Goal: Task Accomplishment & Management: Manage account settings

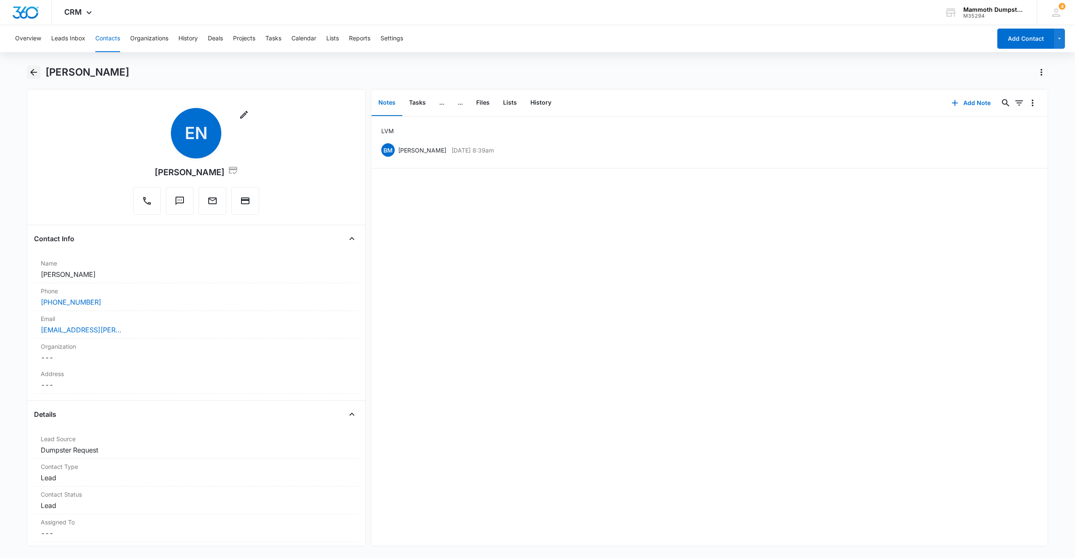
click at [37, 68] on icon "Back" at bounding box center [34, 72] width 10 height 10
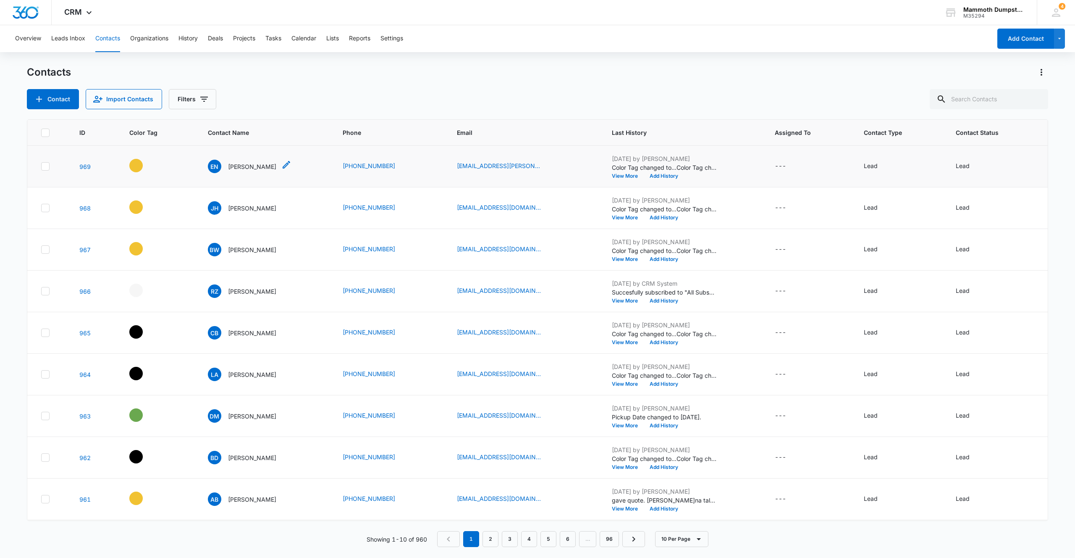
click at [231, 165] on p "[PERSON_NAME]" at bounding box center [252, 166] width 48 height 9
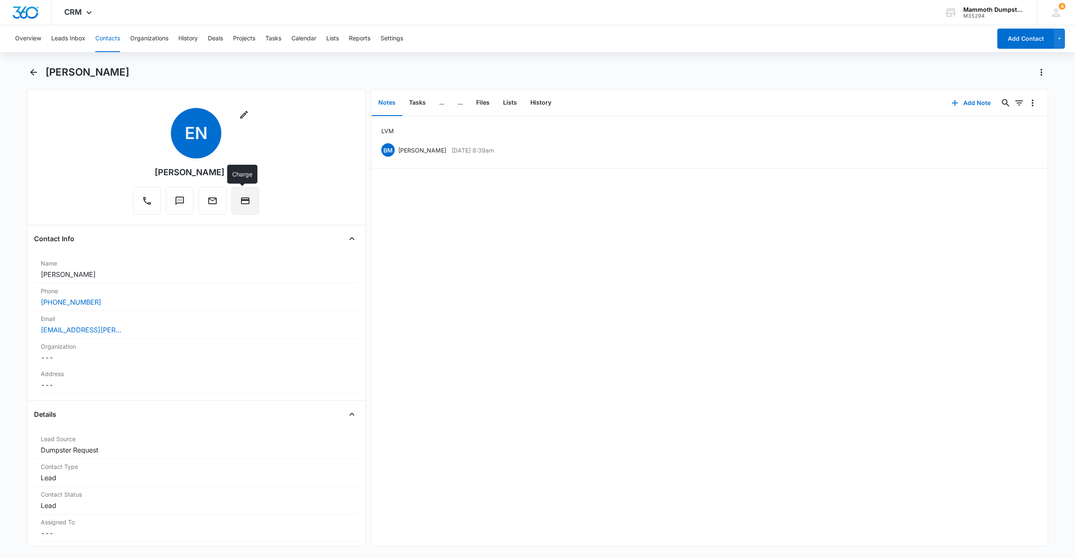
click at [249, 208] on button "Charge" at bounding box center [245, 201] width 28 height 28
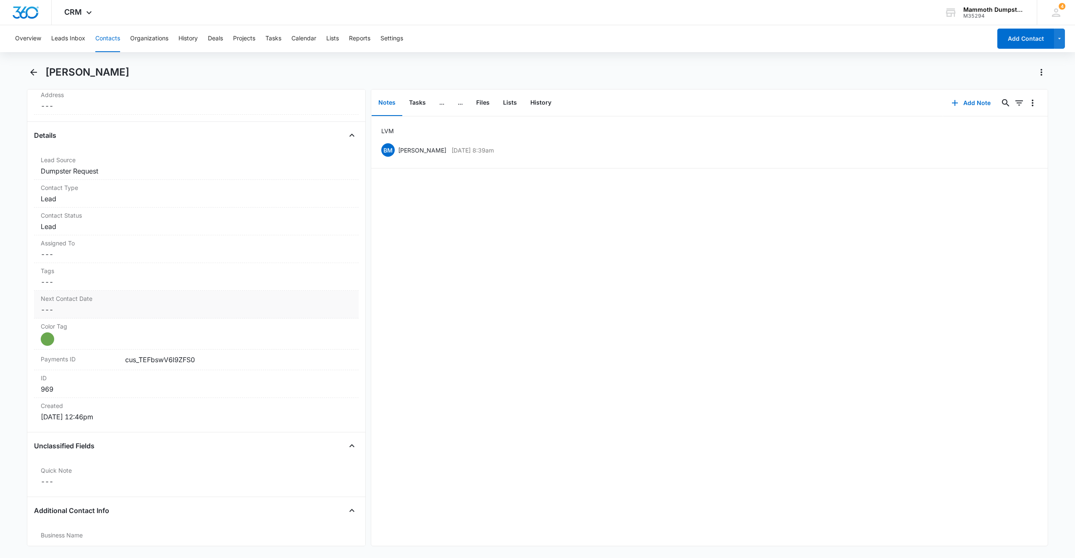
scroll to position [341, 0]
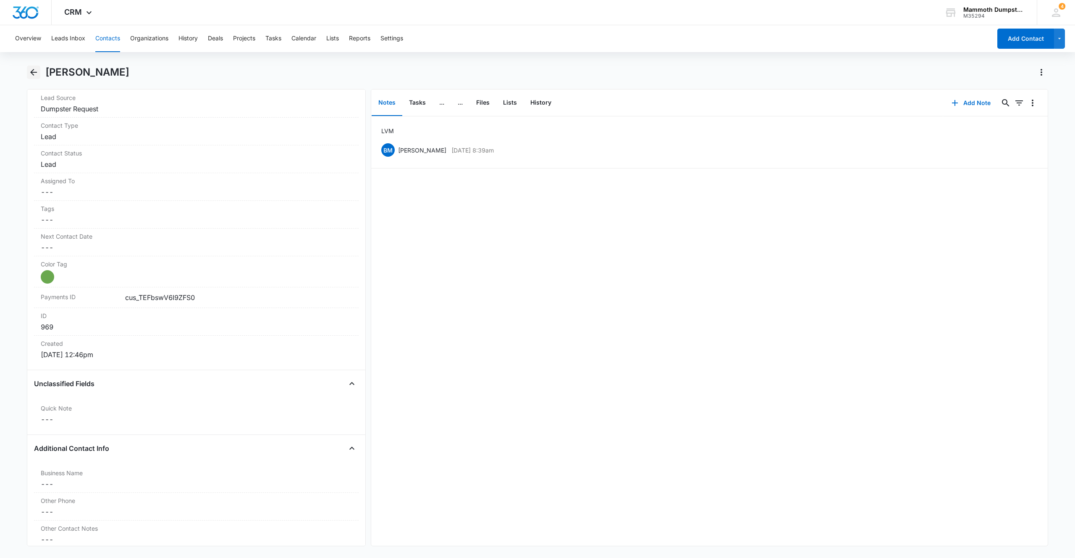
click at [33, 68] on icon "Back" at bounding box center [34, 72] width 10 height 10
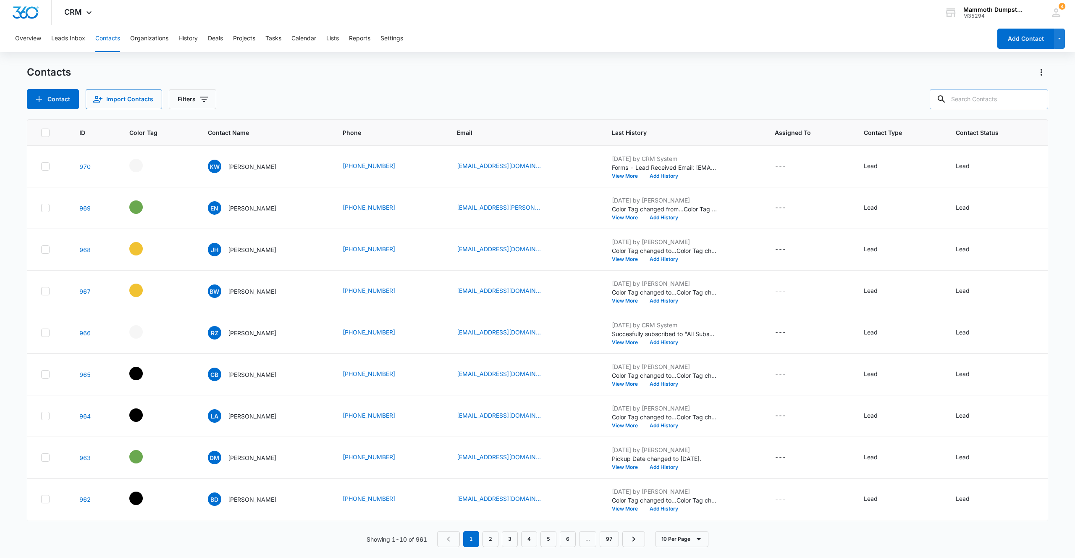
click at [973, 98] on input "text" at bounding box center [989, 99] width 118 height 20
type input "[PERSON_NAME]"
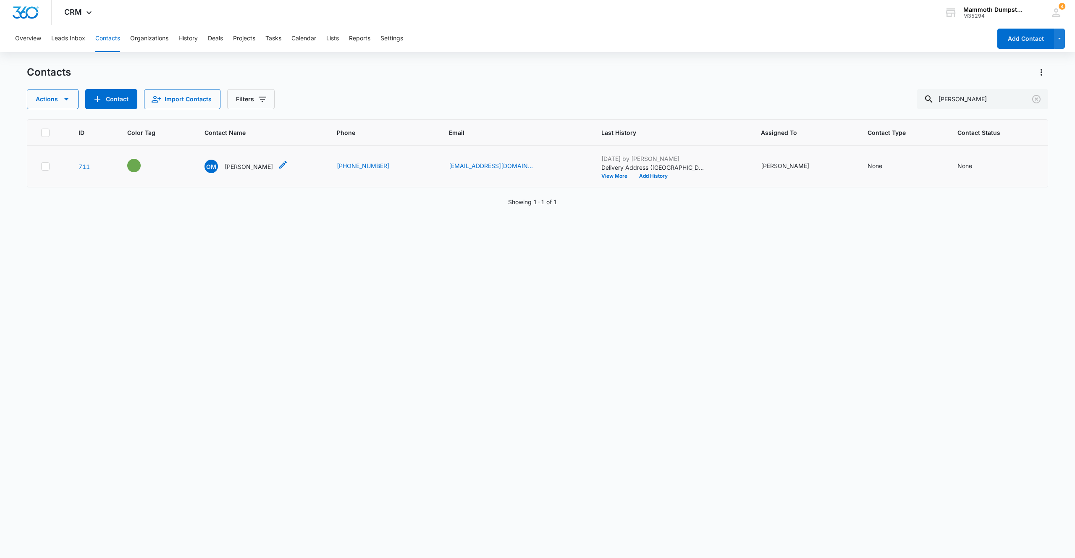
click at [245, 163] on p "[PERSON_NAME]" at bounding box center [249, 166] width 48 height 9
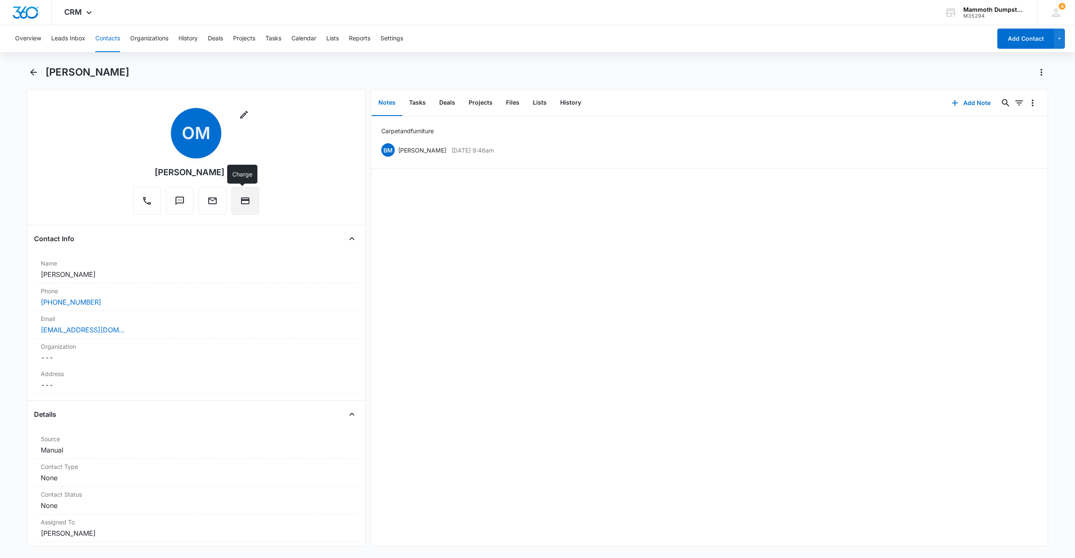
click at [244, 193] on button "Charge" at bounding box center [245, 201] width 28 height 28
click at [37, 74] on icon "Back" at bounding box center [34, 72] width 10 height 10
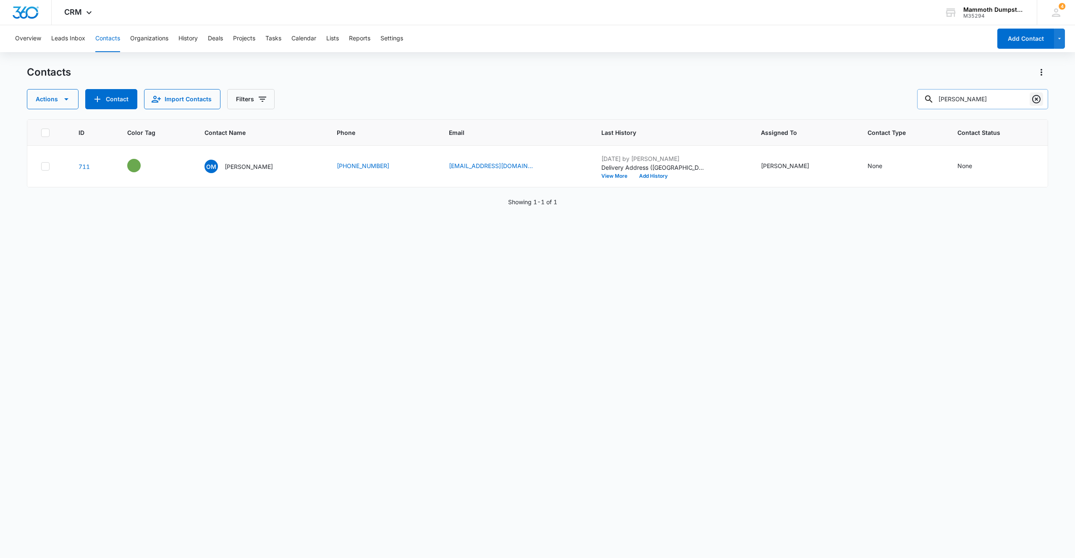
click at [1039, 97] on icon "Clear" at bounding box center [1036, 99] width 10 height 10
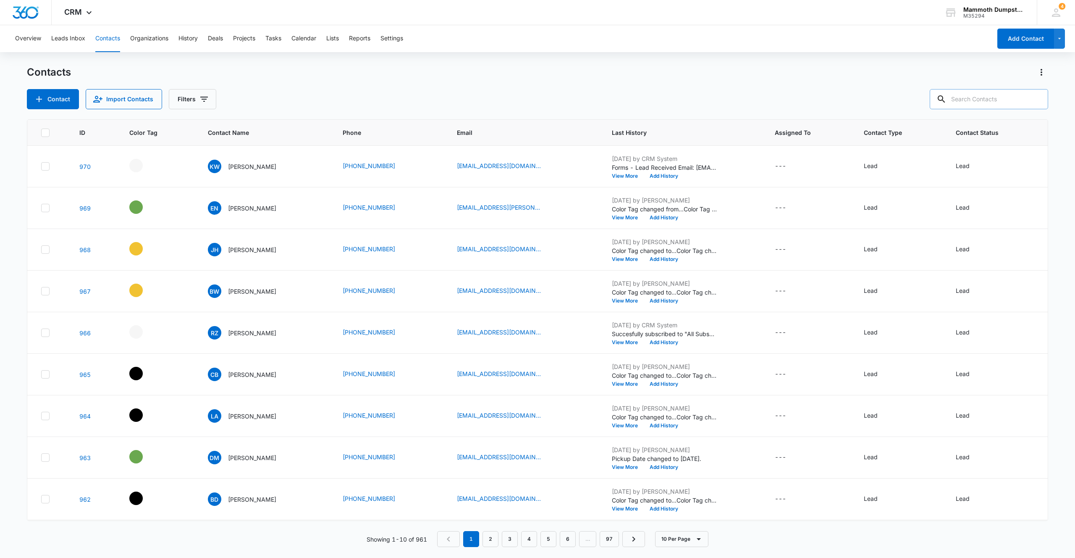
click at [993, 99] on input "text" at bounding box center [989, 99] width 118 height 20
type input "sulliv"
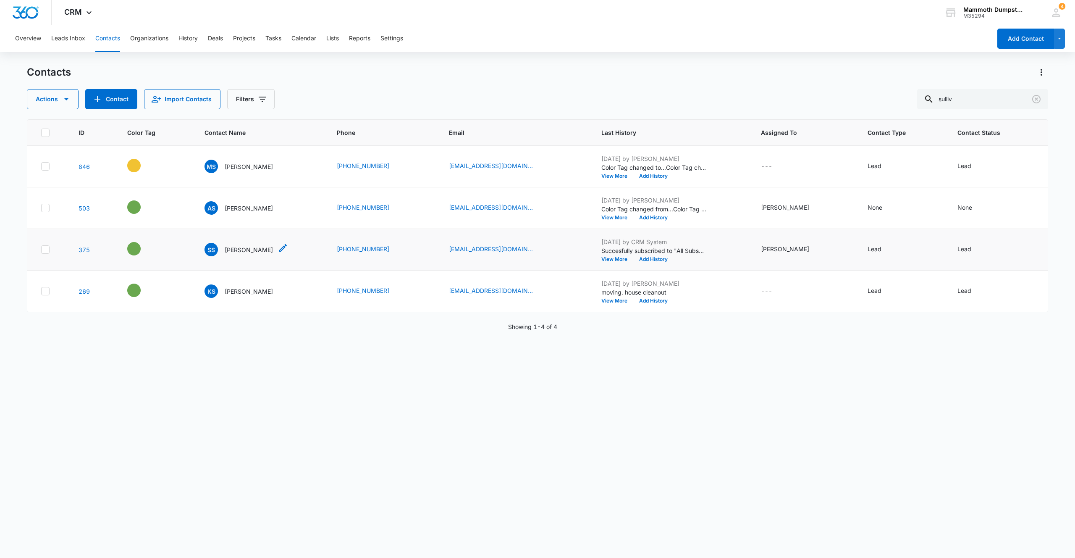
click at [242, 246] on p "[PERSON_NAME]" at bounding box center [249, 249] width 48 height 9
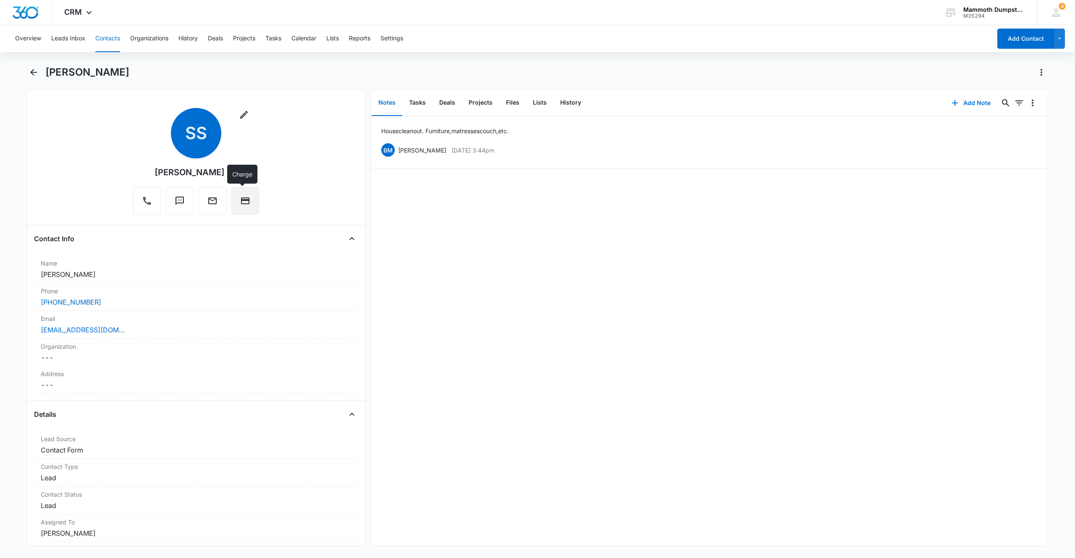
click at [238, 207] on button "Charge" at bounding box center [245, 201] width 28 height 28
click at [36, 72] on icon "Back" at bounding box center [33, 72] width 7 height 7
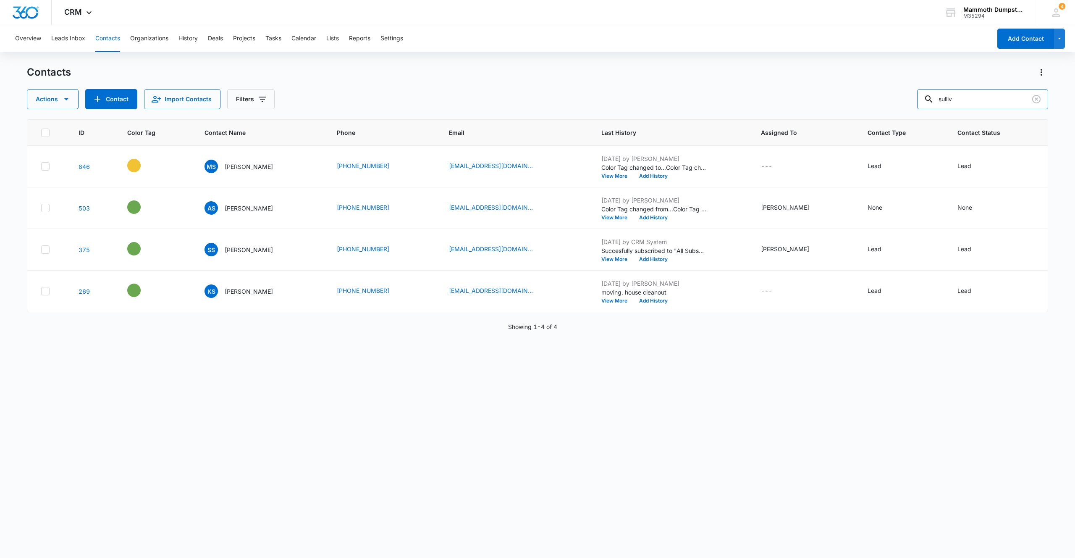
drag, startPoint x: 987, startPoint y: 100, endPoint x: 910, endPoint y: 94, distance: 76.6
click at [949, 95] on div "sulliv" at bounding box center [982, 99] width 131 height 20
type input "[PERSON_NAME]"
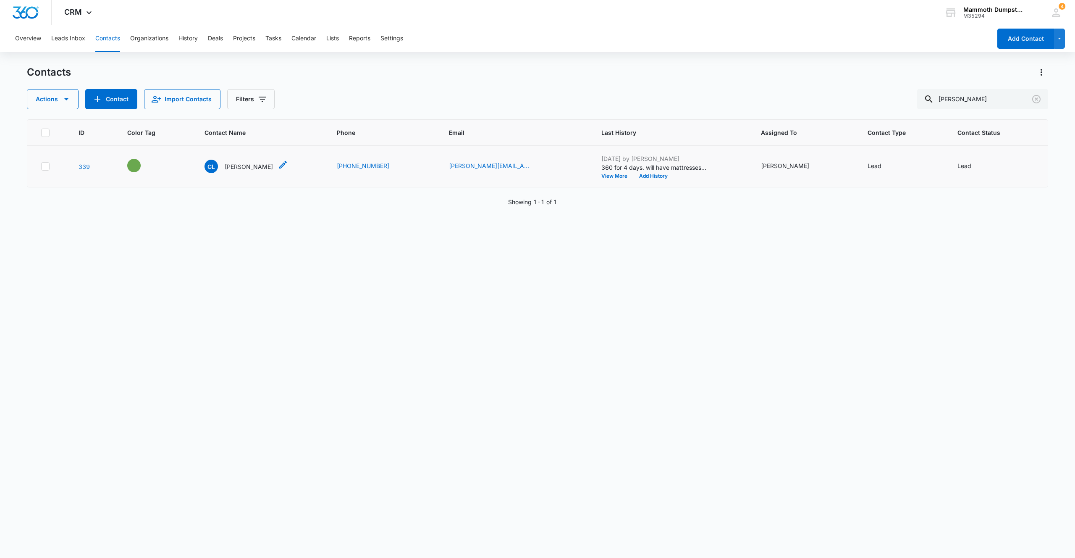
click at [248, 170] on p "[PERSON_NAME]" at bounding box center [249, 166] width 48 height 9
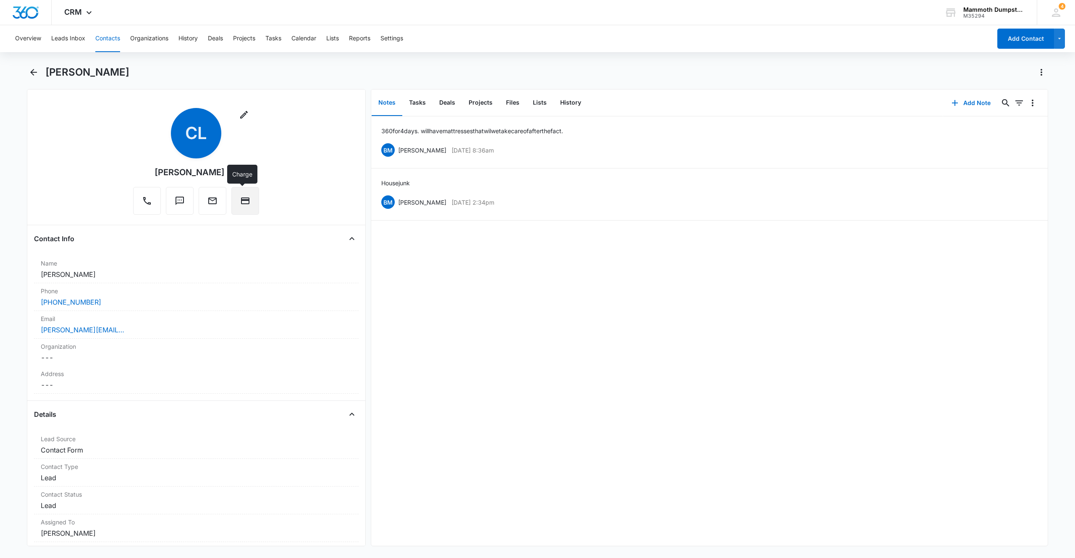
click at [240, 195] on button "Charge" at bounding box center [245, 201] width 28 height 28
click at [32, 69] on icon "Back" at bounding box center [34, 72] width 10 height 10
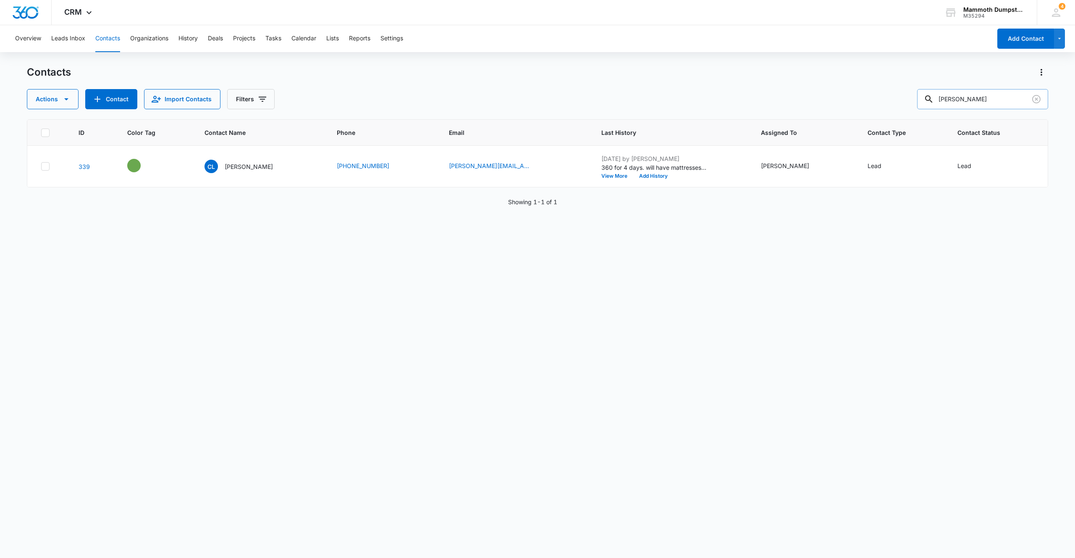
click at [1038, 106] on div at bounding box center [1036, 99] width 13 height 20
click at [1036, 101] on icon "Clear" at bounding box center [1036, 99] width 10 height 10
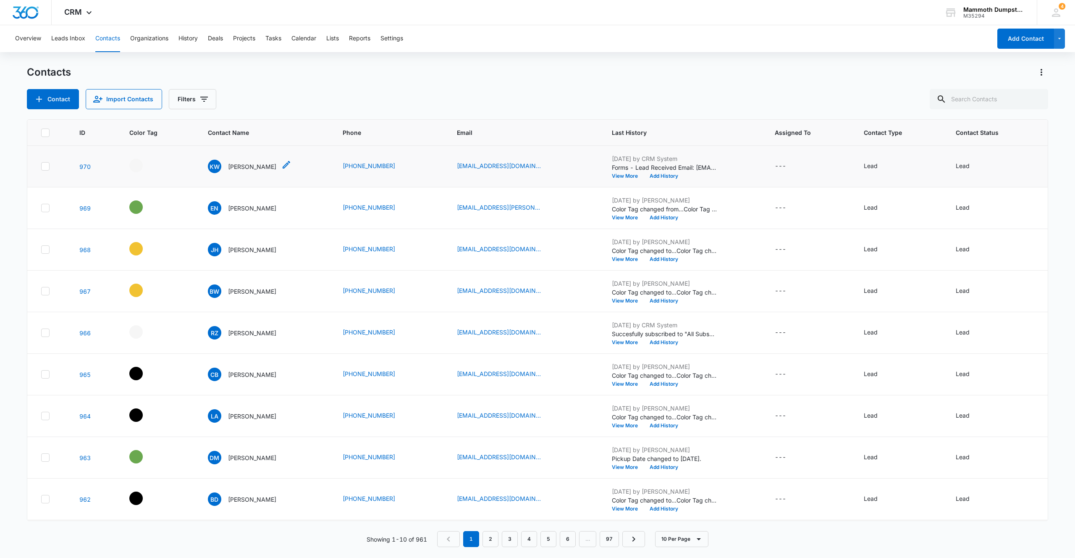
click at [228, 167] on p "[PERSON_NAME]" at bounding box center [252, 166] width 48 height 9
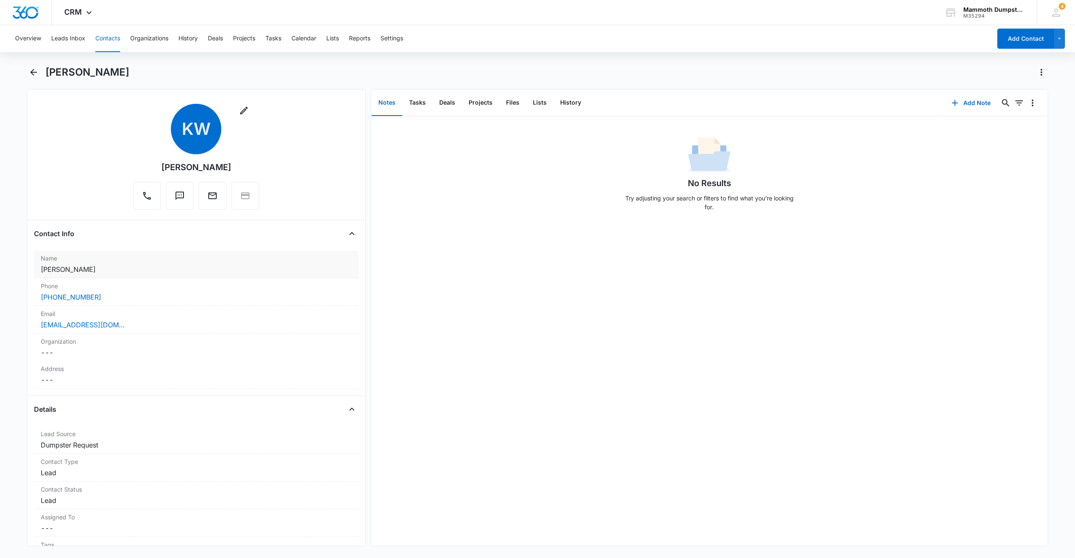
scroll to position [5, 0]
click at [151, 328] on div "[EMAIL_ADDRESS][DOMAIN_NAME]" at bounding box center [196, 324] width 311 height 10
click at [121, 73] on div "[PERSON_NAME]" at bounding box center [546, 72] width 1003 height 13
drag, startPoint x: 127, startPoint y: 72, endPoint x: 39, endPoint y: 63, distance: 89.0
click at [39, 63] on div "Overview Leads Inbox Contacts Organizations History Deals Projects Tasks Calend…" at bounding box center [537, 290] width 1075 height 531
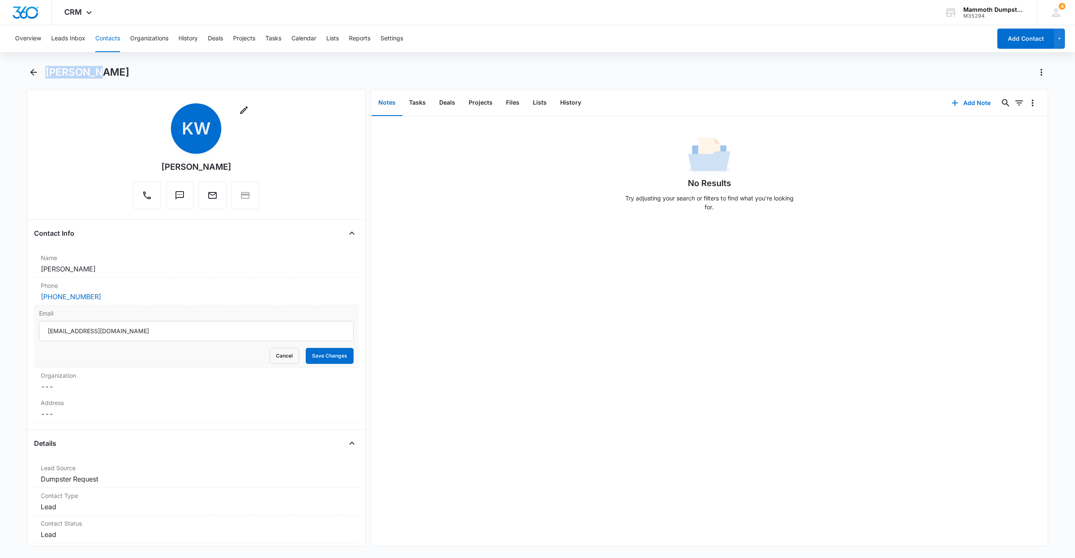
copy h1 "[PERSON_NAME]"
click at [115, 70] on div "[PERSON_NAME]" at bounding box center [546, 72] width 1003 height 13
drag, startPoint x: 128, startPoint y: 332, endPoint x: 19, endPoint y: 315, distance: 110.6
click at [8, 313] on main "[PERSON_NAME] Remove KW [PERSON_NAME] Contact Info Name Cancel Save Changes [PE…" at bounding box center [537, 311] width 1075 height 490
drag, startPoint x: 307, startPoint y: 359, endPoint x: 305, endPoint y: 313, distance: 45.8
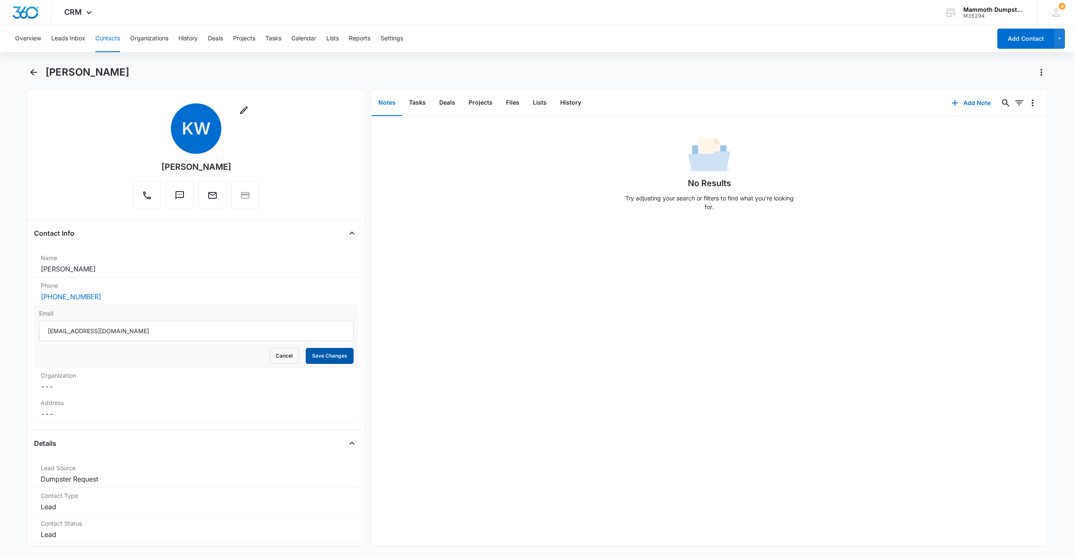
click at [307, 359] on button "Save Changes" at bounding box center [330, 356] width 48 height 16
click at [120, 295] on div "[PHONE_NUMBER]" at bounding box center [196, 296] width 311 height 10
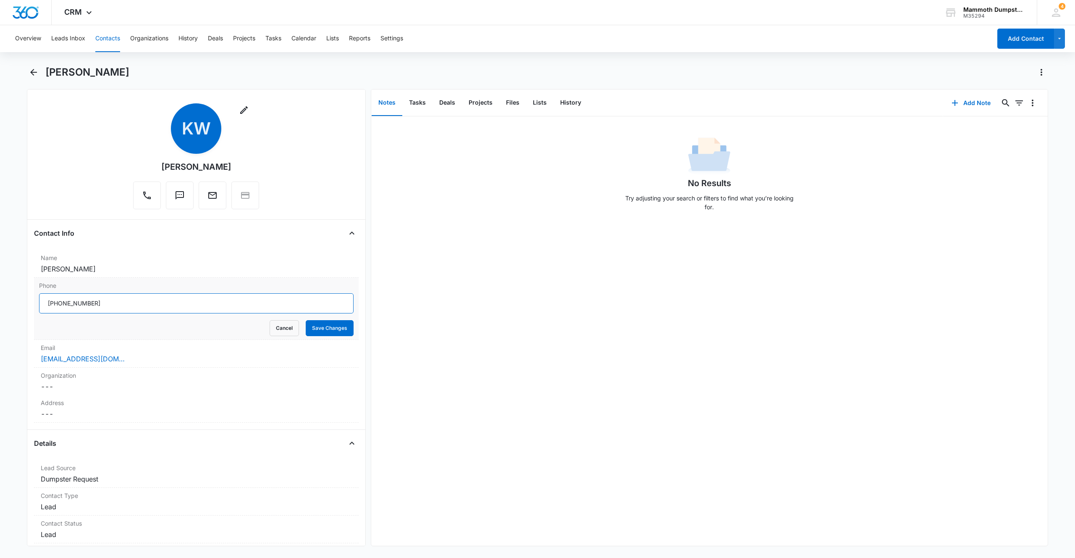
click at [0, 287] on main "[PERSON_NAME] Remove KW [PERSON_NAME] Contact Info Name Cancel Save Changes [PE…" at bounding box center [537, 311] width 1075 height 490
drag, startPoint x: 308, startPoint y: 328, endPoint x: 328, endPoint y: 330, distance: 19.8
click at [308, 328] on button "Save Changes" at bounding box center [330, 328] width 48 height 16
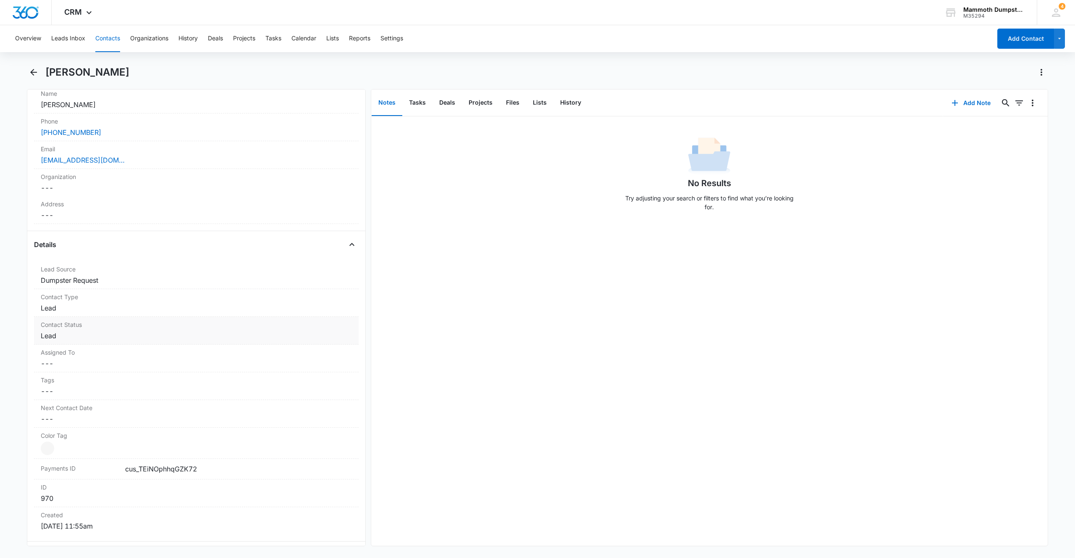
scroll to position [316, 0]
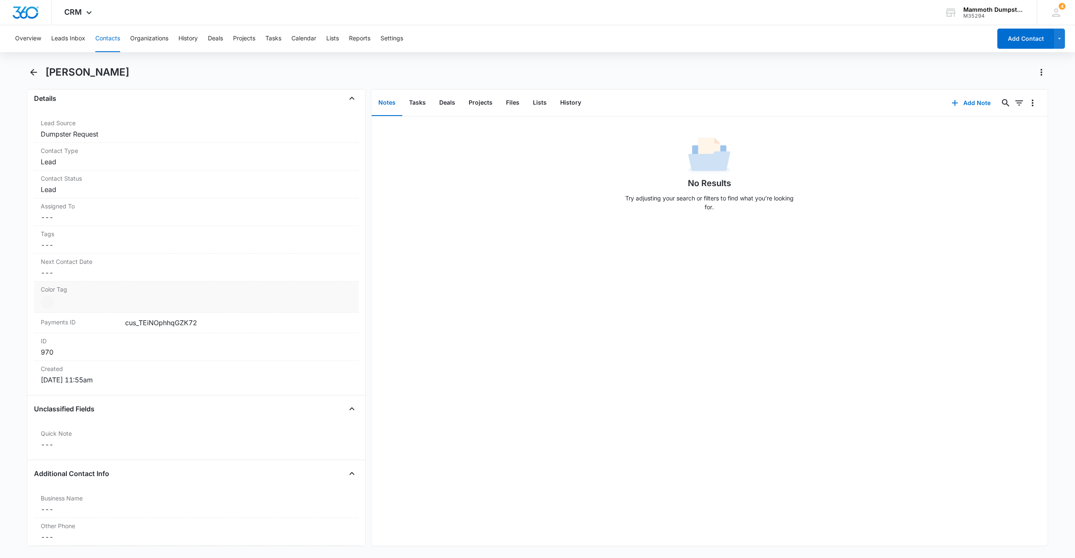
click at [50, 303] on div at bounding box center [47, 301] width 13 height 13
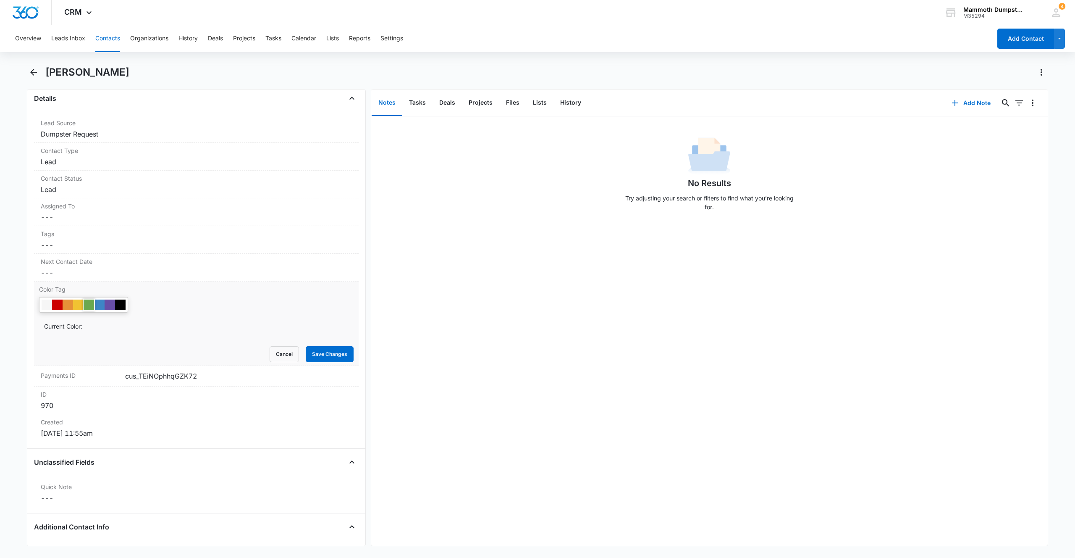
click at [86, 302] on div at bounding box center [89, 304] width 10 height 10
click at [328, 355] on button "Save Changes" at bounding box center [330, 354] width 48 height 16
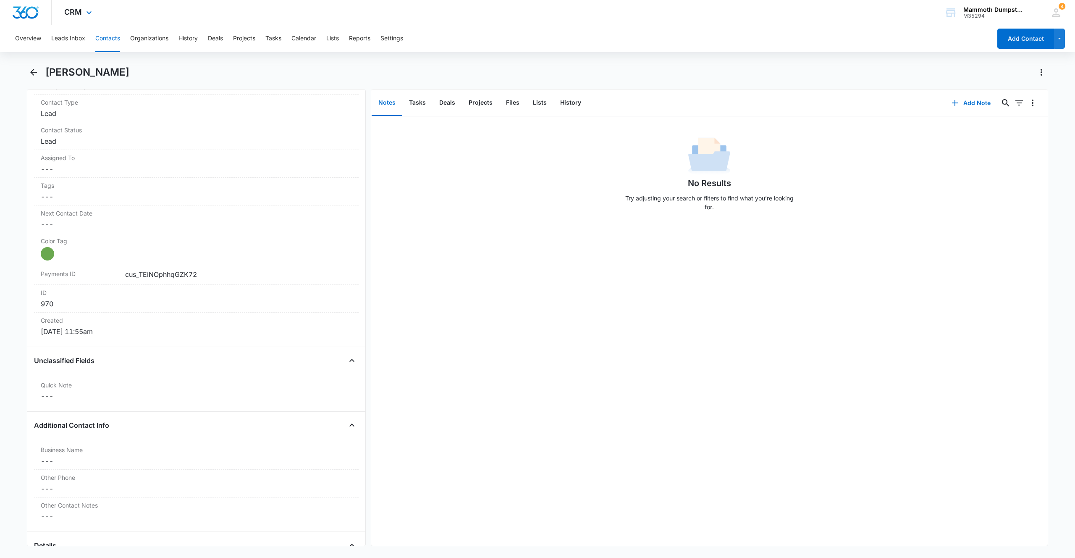
scroll to position [0, 0]
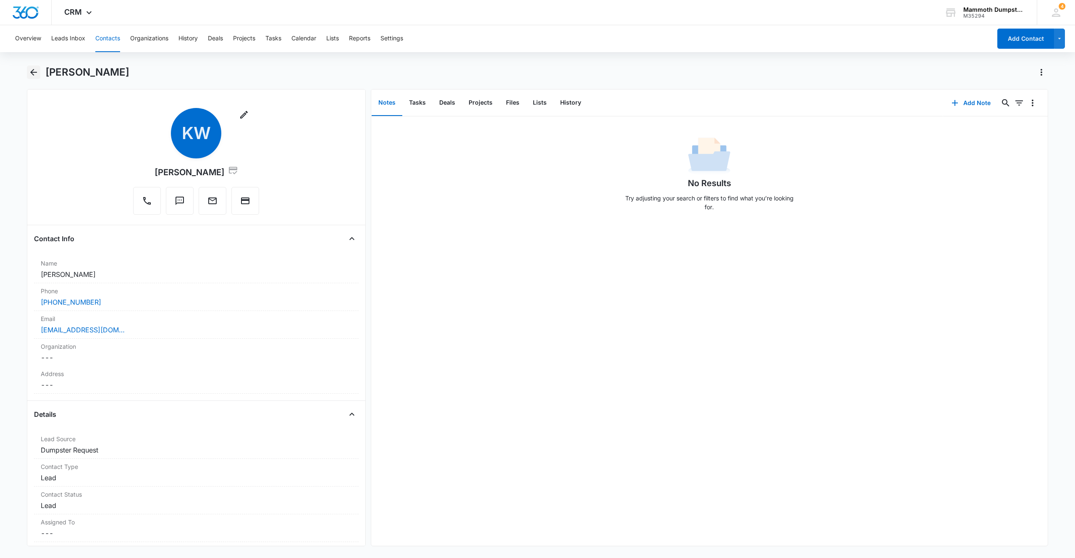
click at [38, 75] on icon "Back" at bounding box center [34, 72] width 10 height 10
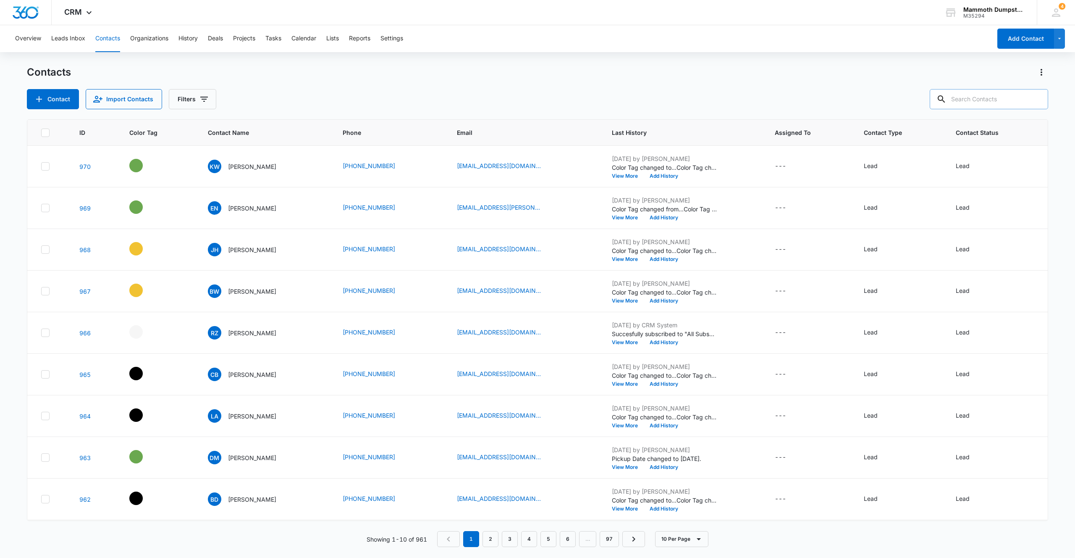
click at [972, 102] on input "text" at bounding box center [989, 99] width 118 height 20
type input "von"
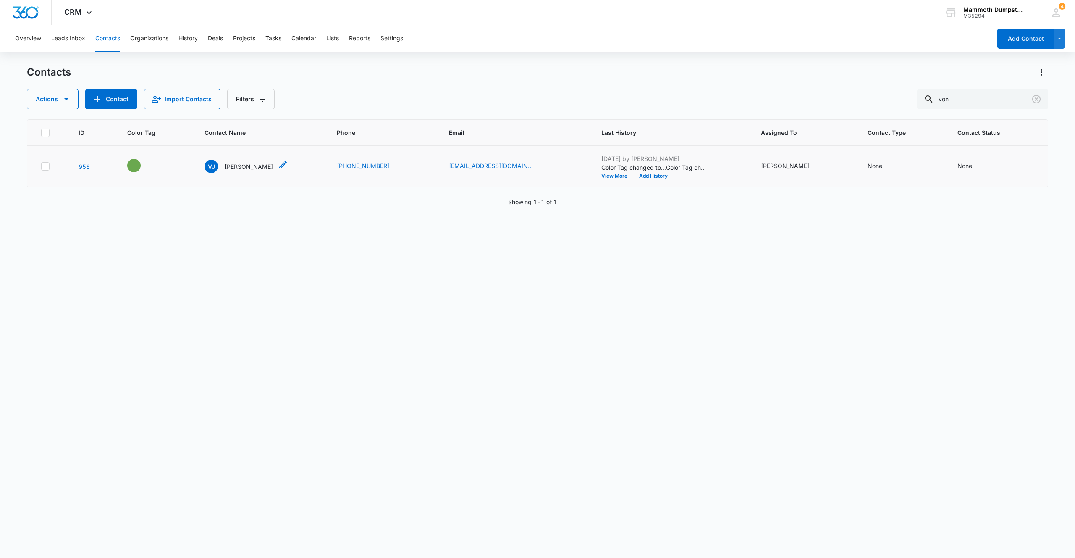
click at [250, 167] on p "[PERSON_NAME]" at bounding box center [249, 166] width 48 height 9
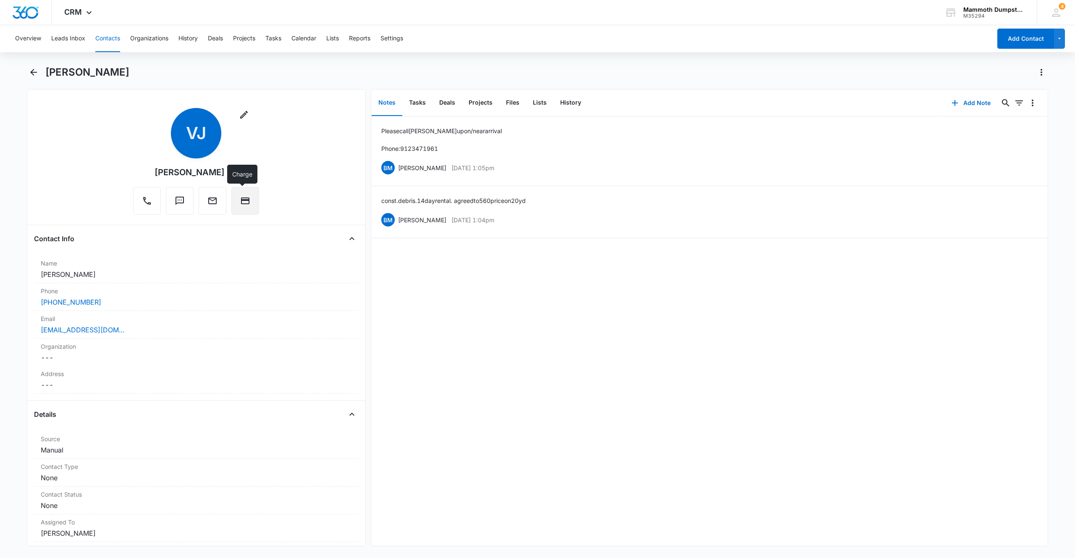
click at [242, 202] on icon "Charge" at bounding box center [245, 201] width 10 height 10
click at [231, 199] on button "Charge" at bounding box center [245, 201] width 28 height 28
click at [253, 63] on div "Overview Leads Inbox Contacts Organizations History Deals Projects Tasks Calend…" at bounding box center [537, 290] width 1075 height 531
click at [158, 63] on div "Overview Leads Inbox Contacts Organizations History Deals Projects Tasks Calend…" at bounding box center [537, 290] width 1075 height 531
click at [241, 202] on icon "Charge" at bounding box center [245, 201] width 10 height 10
